Goal: Task Accomplishment & Management: Understand process/instructions

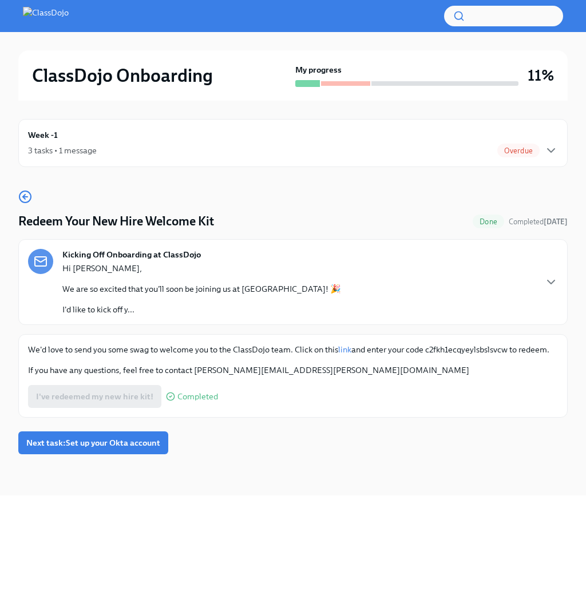
click at [186, 298] on div "Hi [PERSON_NAME], We are so excited that you'll soon be joining us at ClassDojo…" at bounding box center [201, 289] width 279 height 53
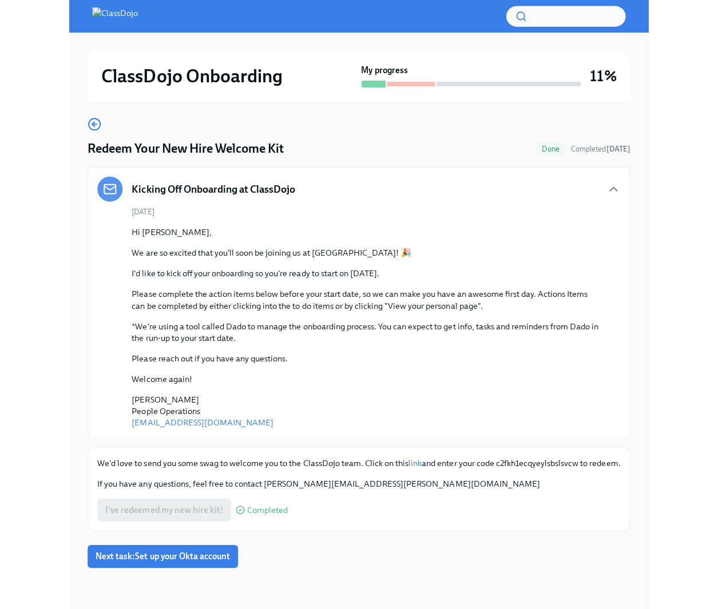
scroll to position [19, 0]
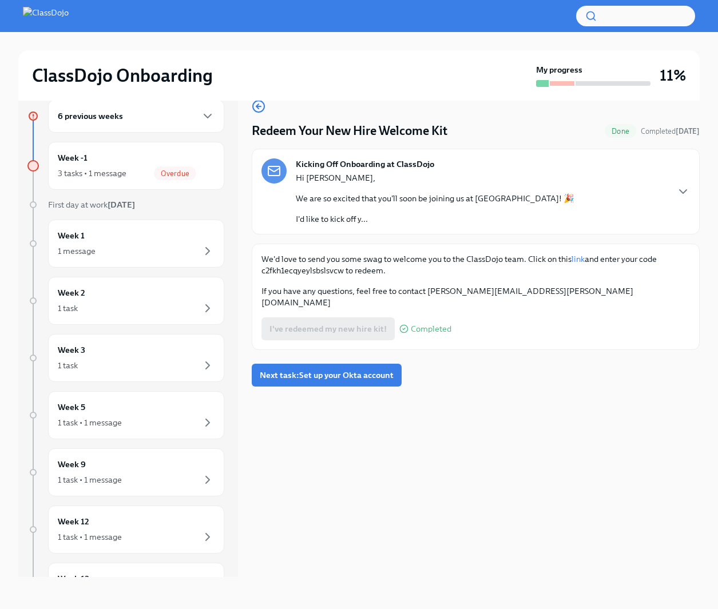
click at [157, 122] on div "6 previous weeks" at bounding box center [136, 116] width 157 height 14
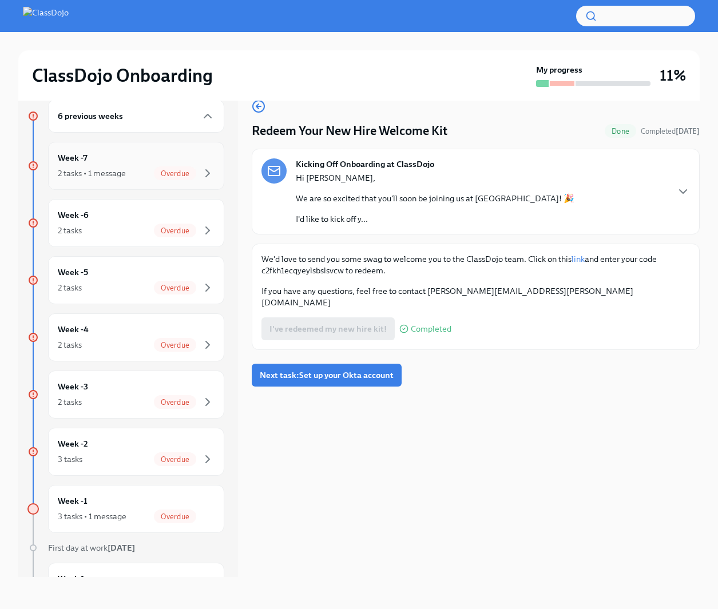
click at [141, 168] on div "2 tasks • 1 message Overdue" at bounding box center [136, 173] width 157 height 14
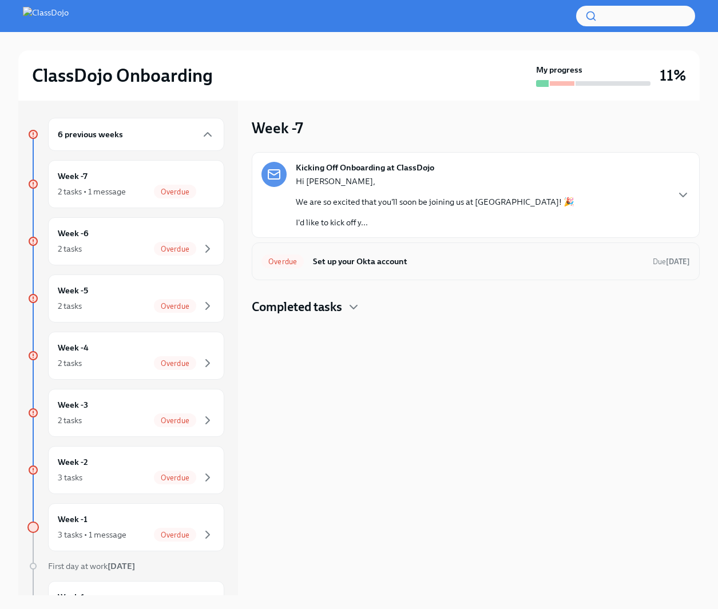
click at [512, 243] on div "Overdue Set up your Okta account Due [DATE]" at bounding box center [476, 262] width 448 height 38
click at [286, 257] on span "Overdue" at bounding box center [282, 261] width 42 height 9
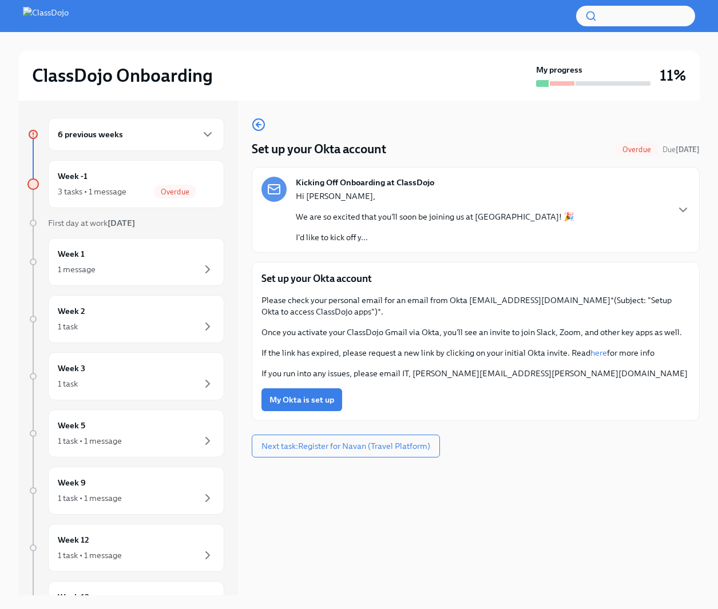
drag, startPoint x: 316, startPoint y: 400, endPoint x: 454, endPoint y: 330, distance: 155.0
click at [459, 339] on div "Set up your Okta account Please check your personal email for an email from Okt…" at bounding box center [475, 342] width 429 height 140
click at [453, 299] on p "Please check your personal email for an email from Okta [EMAIL_ADDRESS][DOMAIN_…" at bounding box center [475, 306] width 429 height 23
drag, startPoint x: 469, startPoint y: 301, endPoint x: 537, endPoint y: 304, distance: 68.1
click at [537, 304] on p "Please check your personal email for an email from Okta [EMAIL_ADDRESS][DOMAIN_…" at bounding box center [475, 306] width 429 height 23
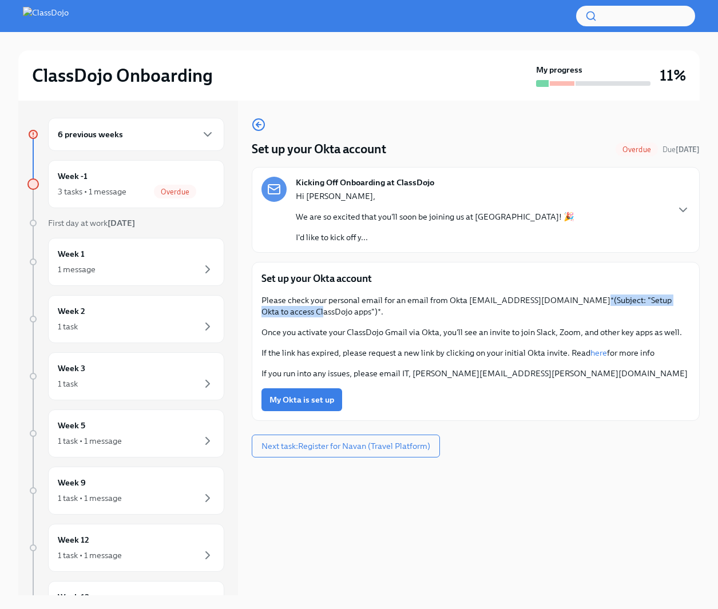
drag, startPoint x: 577, startPoint y: 300, endPoint x: 278, endPoint y: 313, distance: 298.9
click at [278, 313] on p "Please check your personal email for an email from Okta [EMAIL_ADDRESS][DOMAIN_…" at bounding box center [475, 306] width 429 height 23
copy p "Setup Okta to access ClassDojo apps"
click at [536, 370] on p "If you run into any issues, please email IT, [PERSON_NAME][EMAIL_ADDRESS][PERSO…" at bounding box center [475, 373] width 429 height 11
drag, startPoint x: 539, startPoint y: 374, endPoint x: 411, endPoint y: 374, distance: 127.6
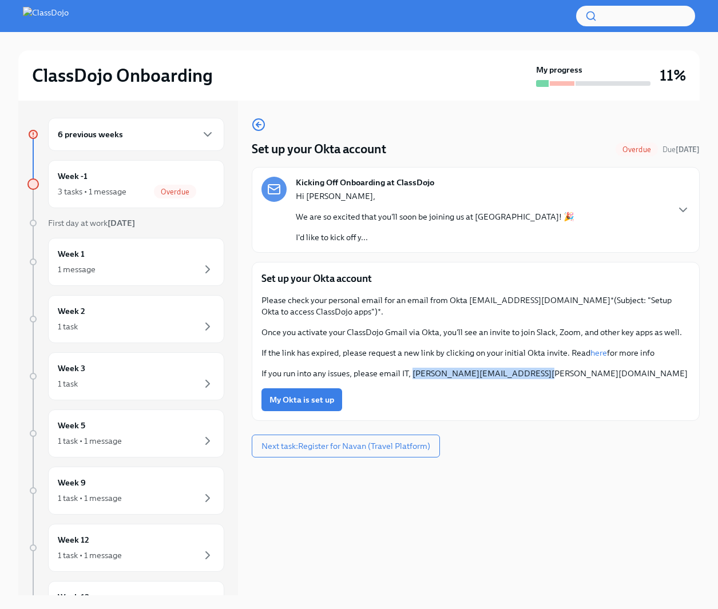
click at [411, 374] on p "If you run into any issues, please email IT, [PERSON_NAME][EMAIL_ADDRESS][PERSO…" at bounding box center [475, 373] width 429 height 11
copy p "[PERSON_NAME][EMAIL_ADDRESS][PERSON_NAME][DOMAIN_NAME]"
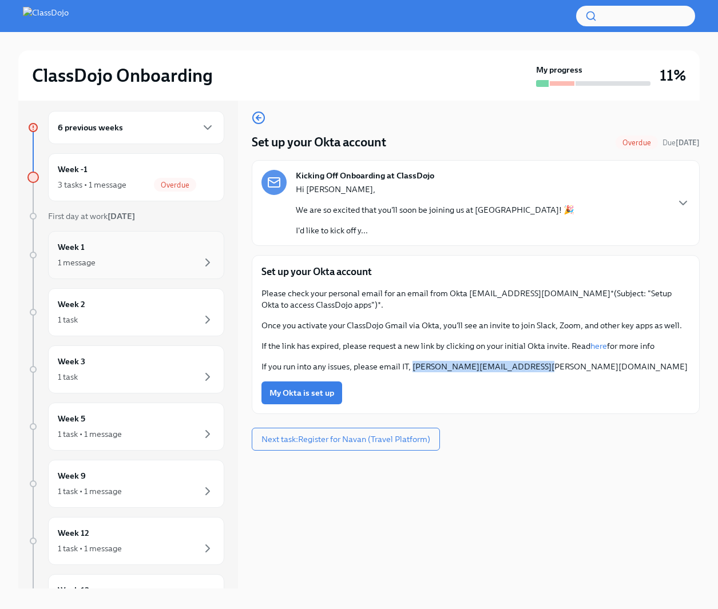
click at [141, 256] on div "1 message" at bounding box center [136, 263] width 157 height 14
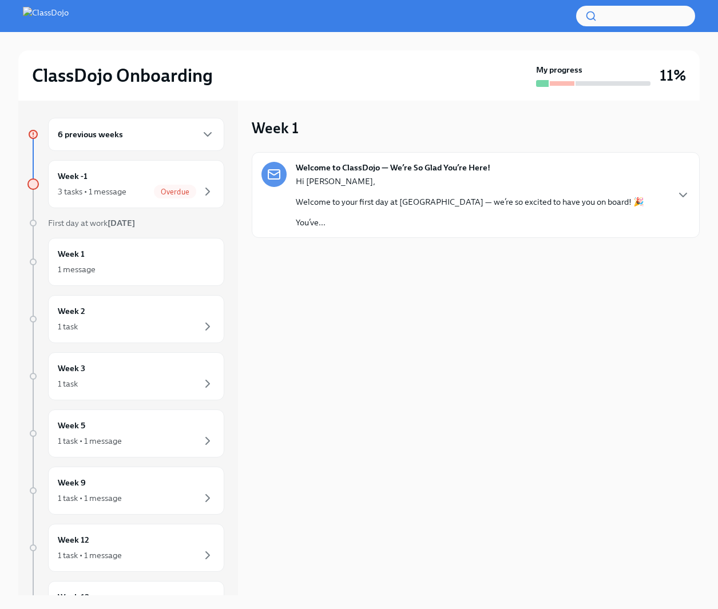
click at [471, 212] on div "Hi [PERSON_NAME], Welcome to your first day at [GEOGRAPHIC_DATA] — we’re so exc…" at bounding box center [470, 202] width 348 height 53
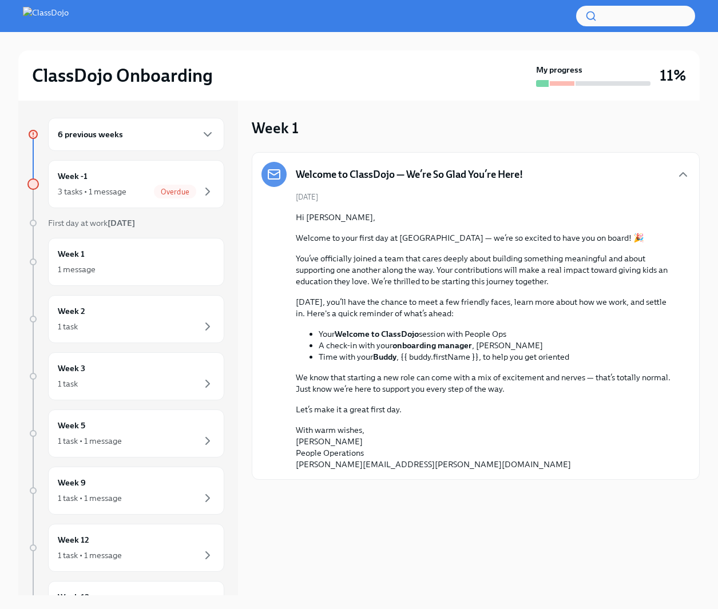
scroll to position [0, 0]
click at [177, 130] on div "6 previous weeks" at bounding box center [136, 136] width 157 height 14
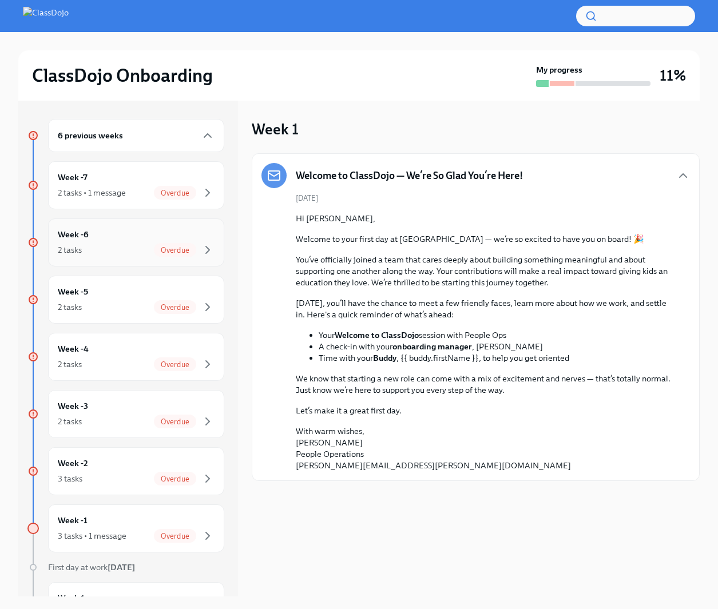
click at [101, 252] on div "2 tasks Overdue" at bounding box center [136, 250] width 157 height 14
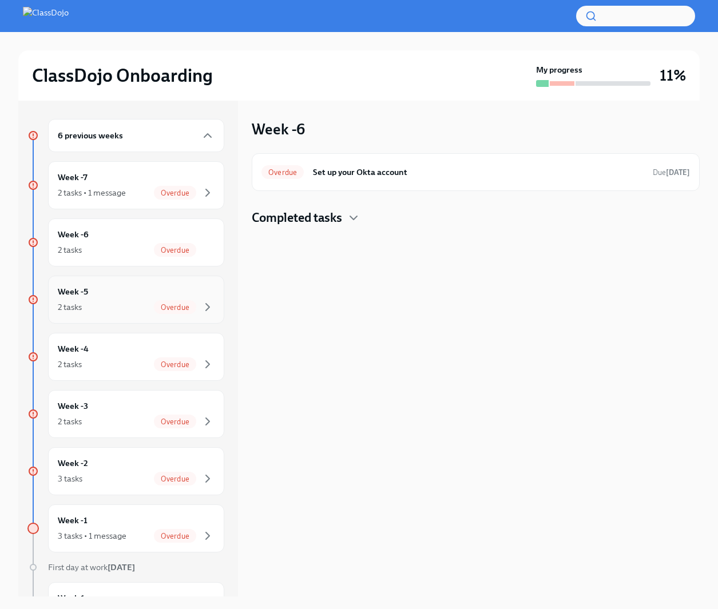
click at [145, 295] on div "Week -5 2 tasks Overdue" at bounding box center [136, 299] width 157 height 29
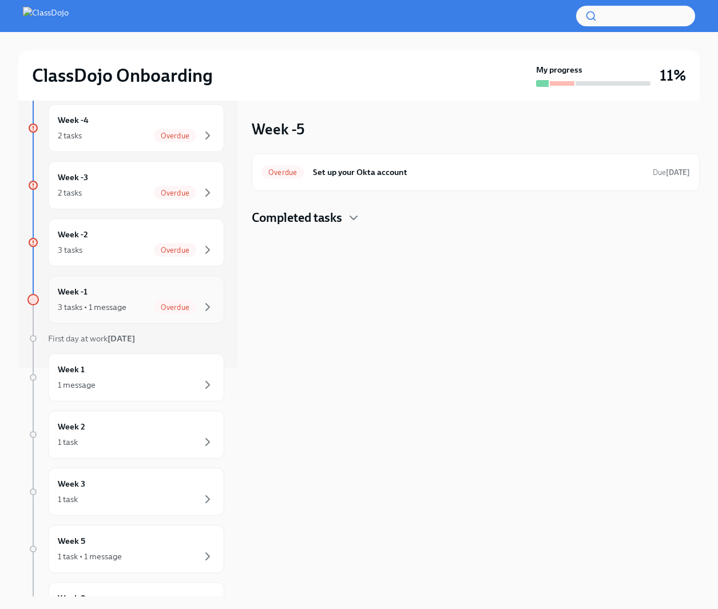
click at [119, 304] on div "3 tasks • 1 message" at bounding box center [92, 306] width 69 height 11
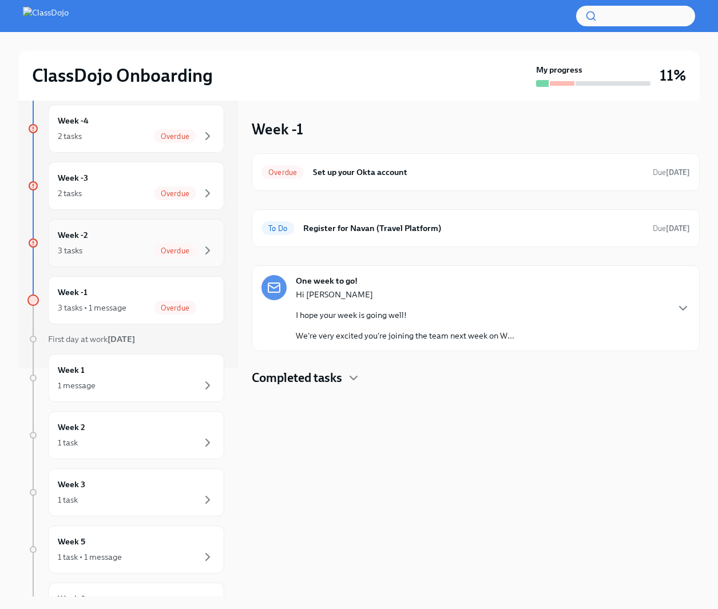
click at [120, 247] on div "3 tasks Overdue" at bounding box center [136, 251] width 157 height 14
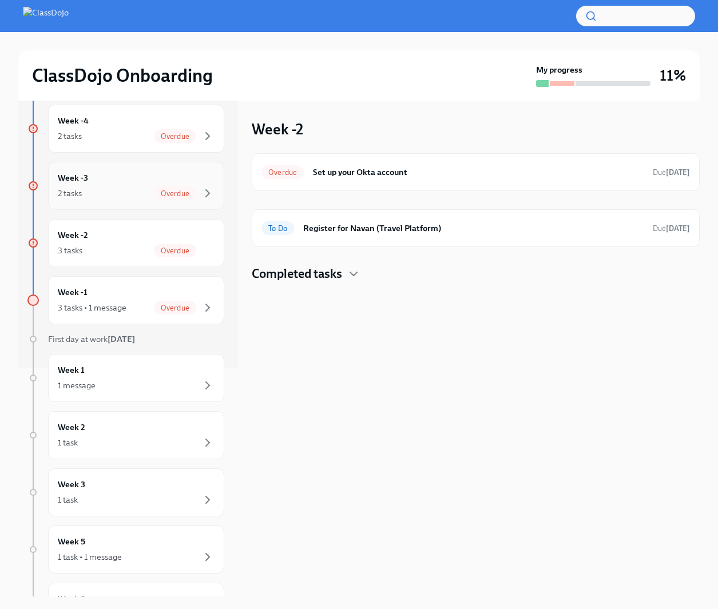
click at [148, 203] on div "Week -3 2 tasks Overdue" at bounding box center [136, 186] width 176 height 48
click at [110, 247] on div "3 tasks Overdue" at bounding box center [136, 251] width 157 height 14
click at [410, 238] on div "To Do Register for Navan (Travel Platform) Due [DATE]" at bounding box center [476, 228] width 448 height 38
click at [437, 228] on h6 "Register for Navan (Travel Platform)" at bounding box center [473, 228] width 340 height 13
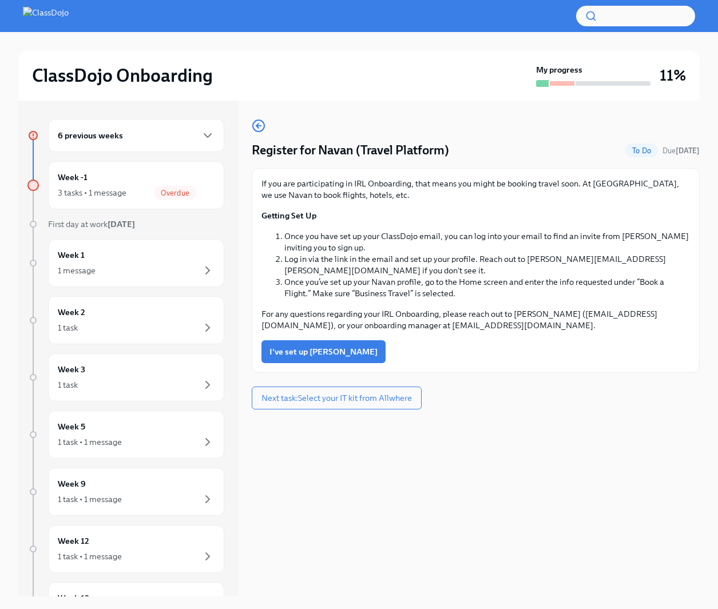
click at [359, 245] on li "Once you have set up your ClassDojo email, you can log into your email to find …" at bounding box center [487, 242] width 406 height 23
